Goal: Information Seeking & Learning: Learn about a topic

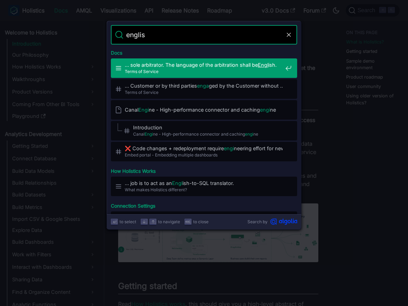
type input "english"
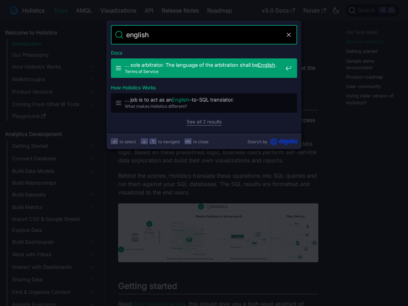
click at [221, 74] on span "Terms of Service" at bounding box center [204, 71] width 158 height 7
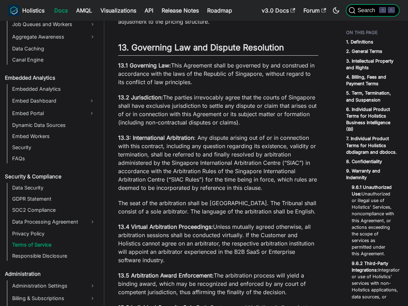
scroll to position [640, 0]
click at [369, 12] on span "Search" at bounding box center [367, 10] width 24 height 6
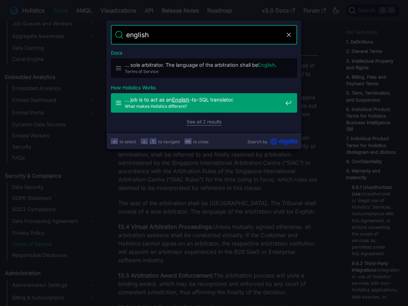
type input "english"
click at [211, 122] on link "See all 2 results" at bounding box center [203, 121] width 35 height 7
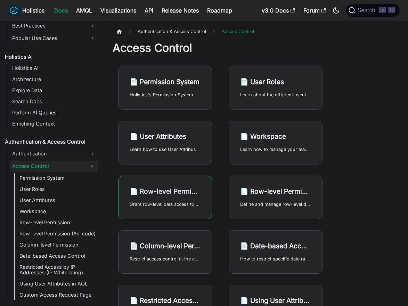
scroll to position [334, 0]
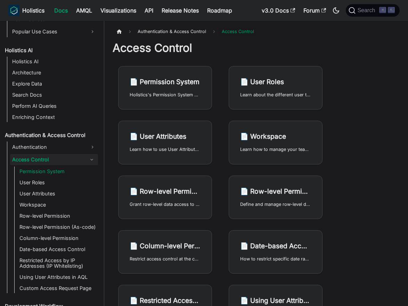
click at [38, 174] on link "Permission System" at bounding box center [57, 171] width 81 height 10
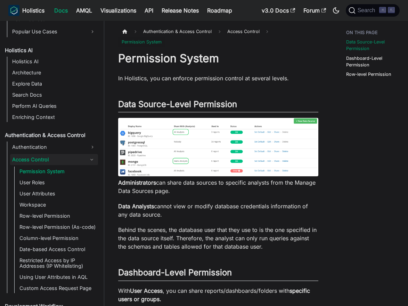
click at [43, 157] on link "Access Control" at bounding box center [47, 159] width 75 height 11
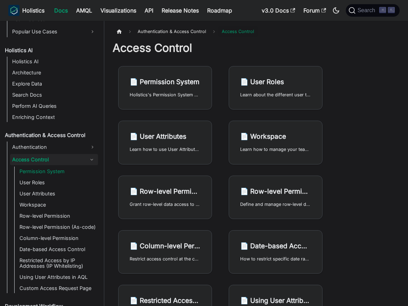
click at [43, 168] on link "Permission System" at bounding box center [57, 171] width 81 height 10
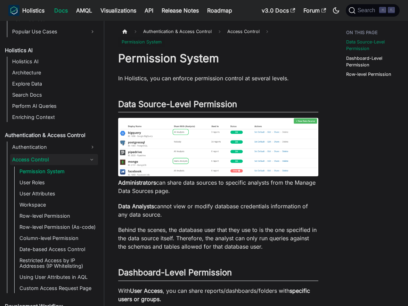
click at [48, 160] on link "Access Control" at bounding box center [47, 159] width 75 height 11
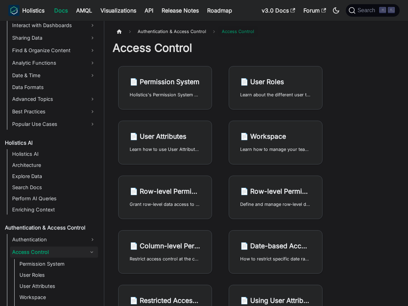
scroll to position [250, 0]
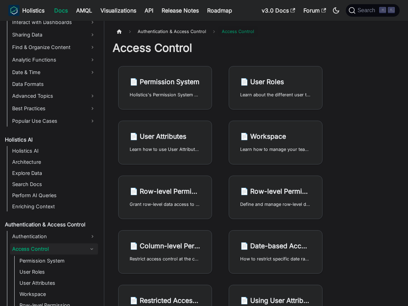
scroll to position [250, 0]
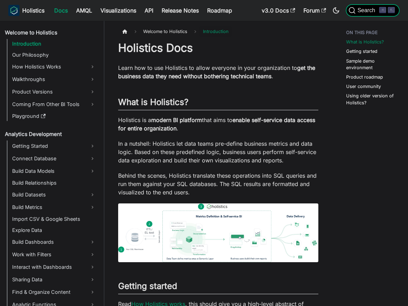
click at [364, 10] on span "Search" at bounding box center [367, 10] width 24 height 6
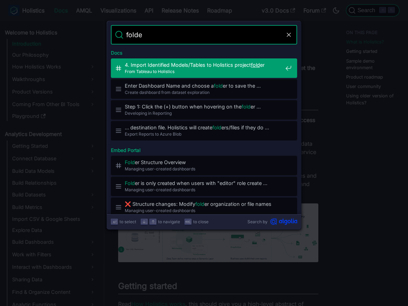
type input "folder"
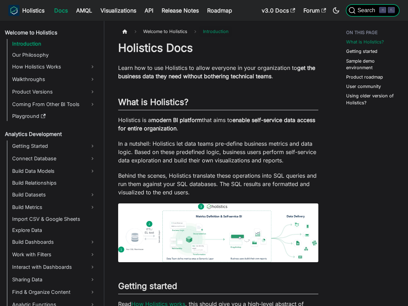
scroll to position [404, 0]
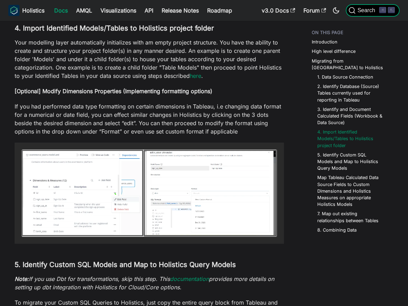
click at [374, 9] on span "Search" at bounding box center [367, 10] width 24 height 6
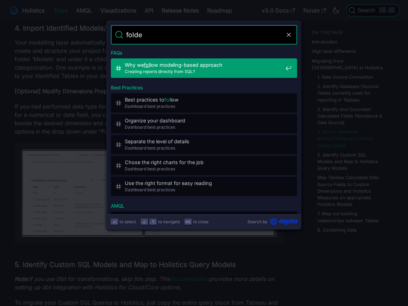
type input "folder"
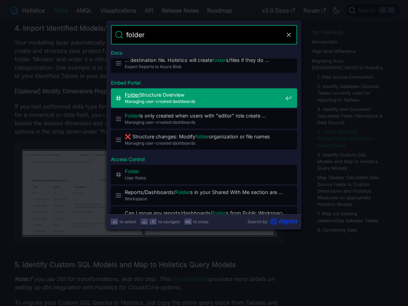
scroll to position [66, 0]
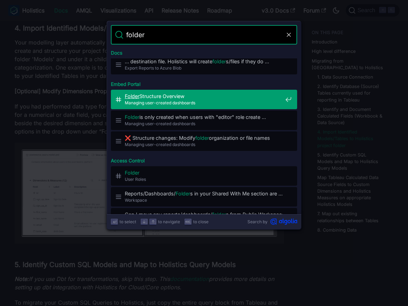
click at [203, 99] on span "Managing user-created dashboards" at bounding box center [204, 102] width 158 height 7
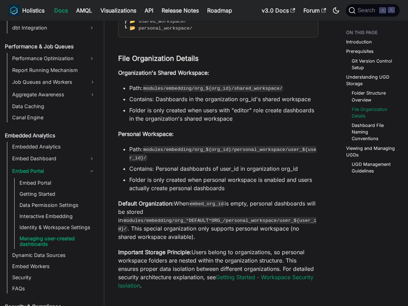
scroll to position [790, 0]
